Goal: Task Accomplishment & Management: Manage account settings

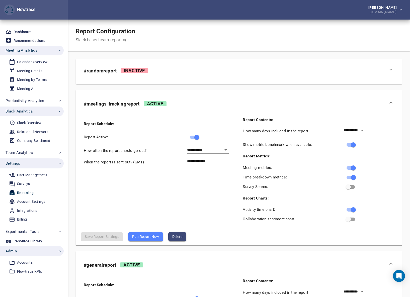
select select "********"
select select "**"
select select "********"
click at [35, 62] on div "Calendar Overview" at bounding box center [32, 62] width 31 height 6
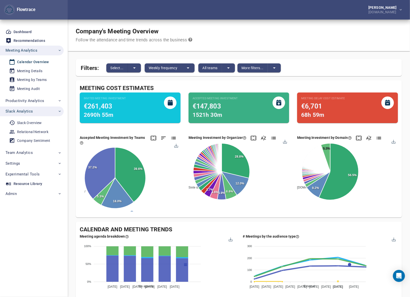
click at [256, 29] on div "Company's Meeting Overview Follow the attendance and time trends across the bus…" at bounding box center [239, 36] width 342 height 32
drag, startPoint x: 272, startPoint y: 48, endPoint x: 233, endPoint y: 33, distance: 41.9
click at [272, 48] on div "Company's Meeting Overview Follow the attendance and time trends across the bus…" at bounding box center [239, 36] width 342 height 32
click at [29, 71] on div "Meeting Details" at bounding box center [29, 71] width 25 height 6
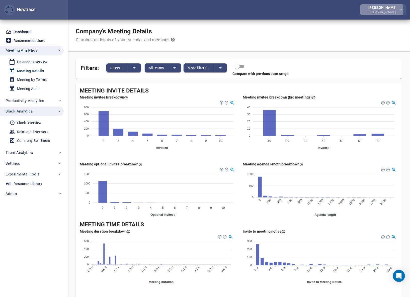
click at [382, 11] on div "[DOMAIN_NAME]" at bounding box center [384, 11] width 30 height 5
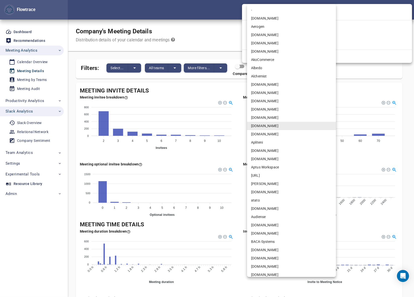
click at [263, 44] on body "Flowtrace Petri Lehtonen animaj.com Flowtrace Dashboard Recommendations Meeting…" at bounding box center [207, 148] width 414 height 297
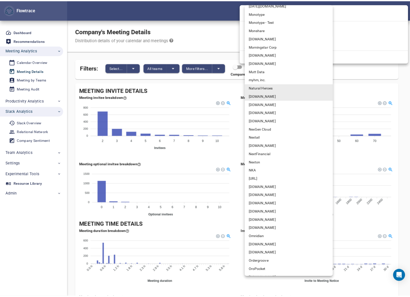
scroll to position [2079, 0]
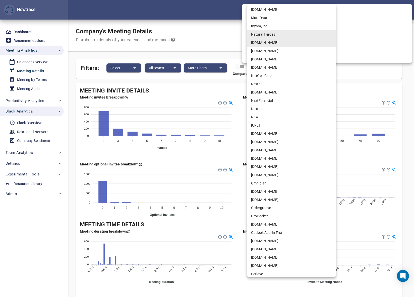
click at [257, 158] on li "NRG.com" at bounding box center [291, 159] width 89 height 8
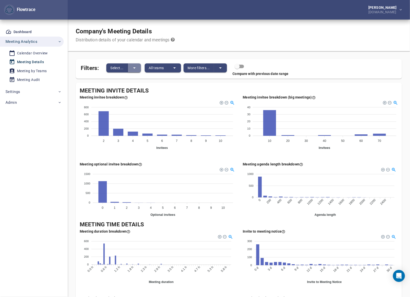
click at [135, 67] on icon "split button" at bounding box center [134, 67] width 3 height 1
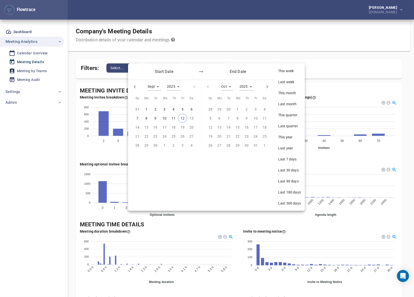
click at [287, 168] on span "Last 30 days" at bounding box center [289, 170] width 23 height 5
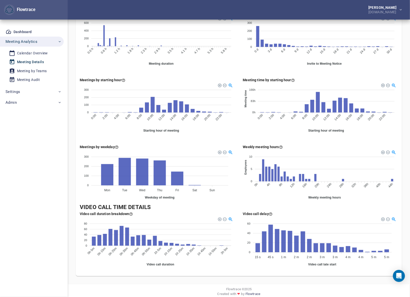
scroll to position [224, 0]
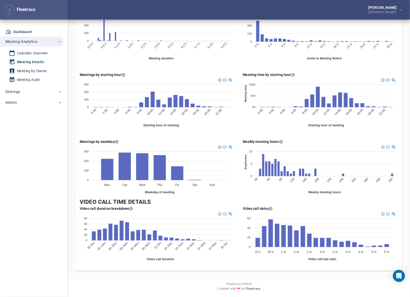
click at [29, 80] on div "Meeting Audit" at bounding box center [28, 80] width 23 height 6
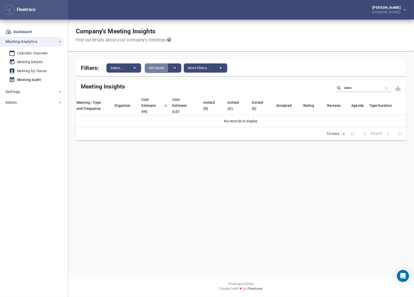
click at [165, 67] on button "All teams" at bounding box center [157, 67] width 24 height 9
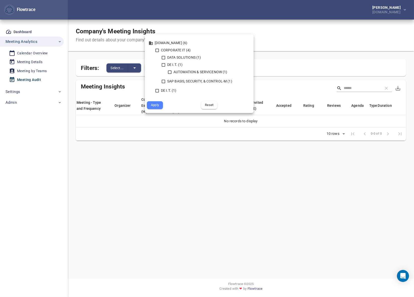
click at [263, 27] on div at bounding box center [207, 148] width 414 height 297
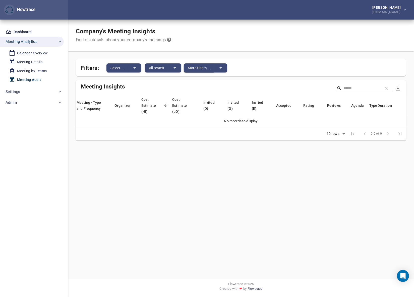
click at [204, 69] on span "More filters..." at bounding box center [199, 68] width 22 height 6
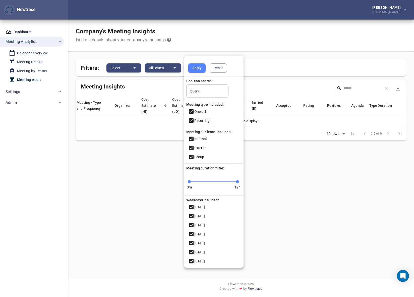
click at [206, 32] on div at bounding box center [207, 148] width 414 height 297
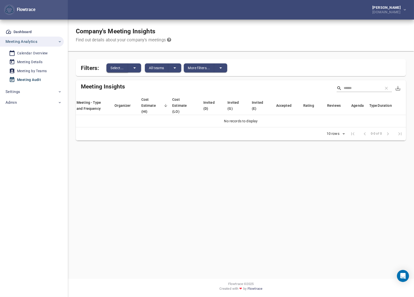
click at [119, 67] on span "Select..." at bounding box center [116, 68] width 13 height 6
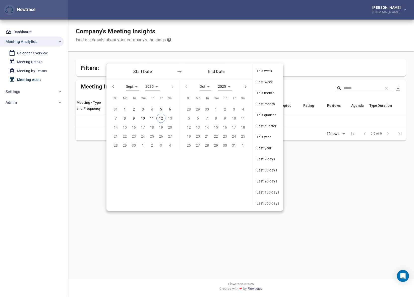
click at [263, 139] on span "This year" at bounding box center [267, 137] width 23 height 5
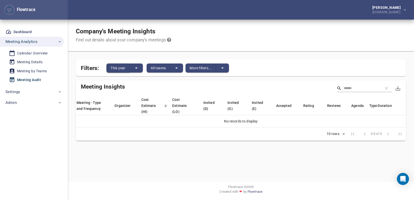
click at [125, 68] on span "This year" at bounding box center [117, 68] width 15 height 6
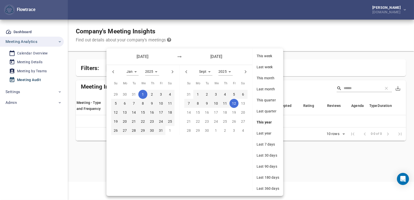
click at [269, 166] on span "Last 90 days" at bounding box center [267, 166] width 23 height 5
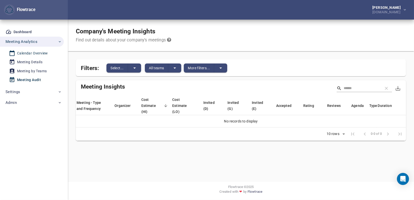
click at [32, 53] on div "Calendar Overview" at bounding box center [32, 53] width 31 height 6
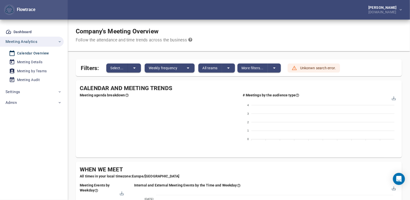
click at [246, 27] on div "Company's Meeting Overview Follow the attendance and time trends across the bus…" at bounding box center [239, 36] width 342 height 32
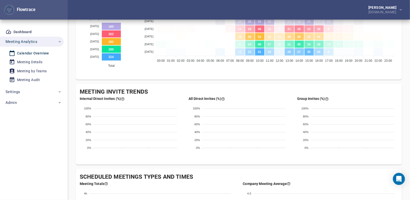
scroll to position [160, 0]
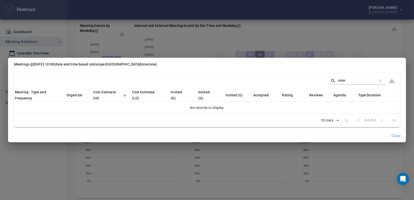
click at [391, 135] on span "Close" at bounding box center [395, 136] width 9 height 6
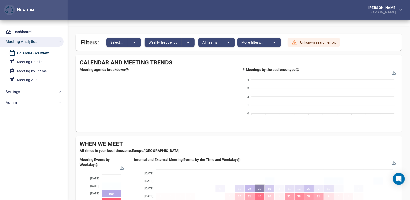
scroll to position [0, 0]
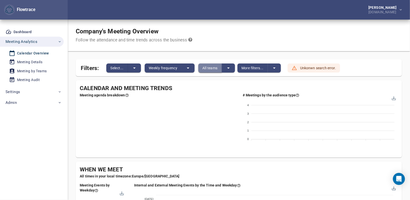
click at [214, 66] on span "All teams" at bounding box center [209, 68] width 15 height 6
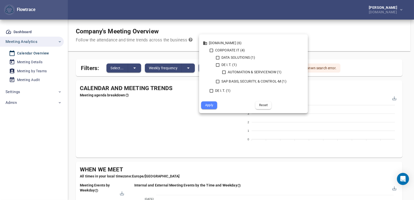
click at [258, 19] on div at bounding box center [207, 100] width 414 height 200
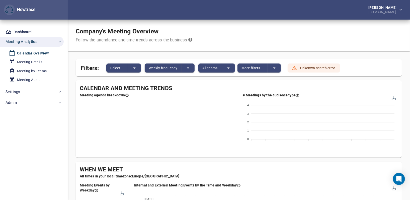
click at [287, 9] on div "Petri Lehtonen NRG.com" at bounding box center [239, 10] width 342 height 20
click at [257, 9] on div "Petri Lehtonen NRG.com" at bounding box center [239, 10] width 342 height 20
click at [30, 60] on div "Meeting Details" at bounding box center [29, 62] width 25 height 6
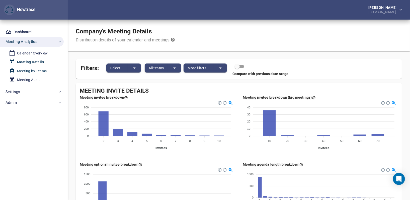
click at [29, 70] on div "Meeting by Teams" at bounding box center [32, 71] width 30 height 6
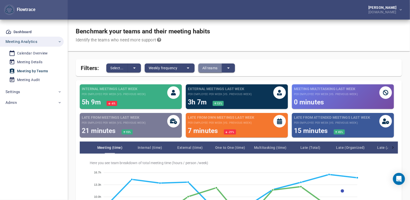
click at [214, 65] on span "All teams" at bounding box center [209, 68] width 15 height 6
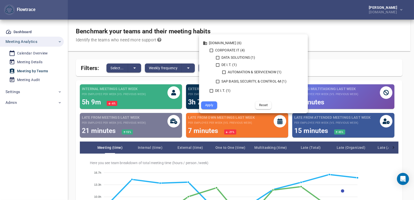
click at [325, 27] on div at bounding box center [207, 100] width 414 height 200
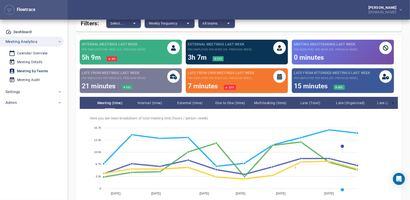
scroll to position [76, 0]
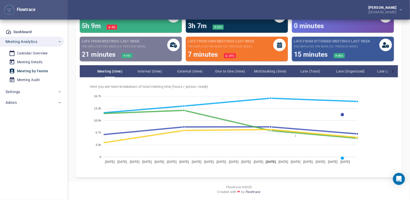
click at [72, 146] on div "Internal meetings last week per employee per week (vs. previous week) 5h 9m -6 …" at bounding box center [239, 91] width 334 height 182
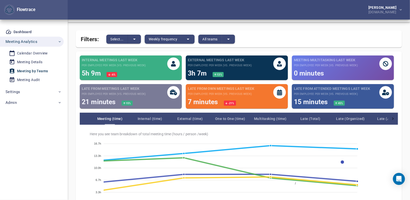
scroll to position [0, 0]
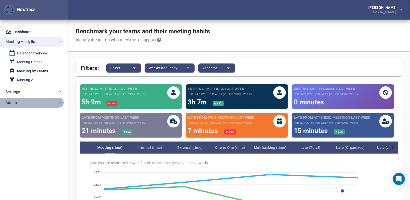
click at [23, 103] on span "Admin" at bounding box center [34, 102] width 56 height 7
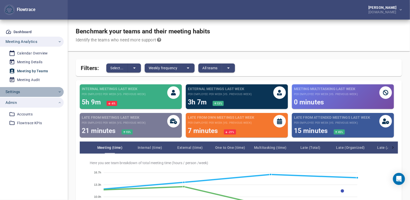
click at [24, 93] on span "Settings" at bounding box center [34, 92] width 56 height 7
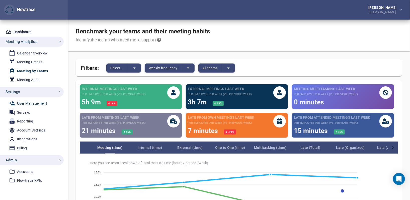
click at [26, 104] on div "User Management" at bounding box center [32, 103] width 30 height 6
